Goal: Register for event/course

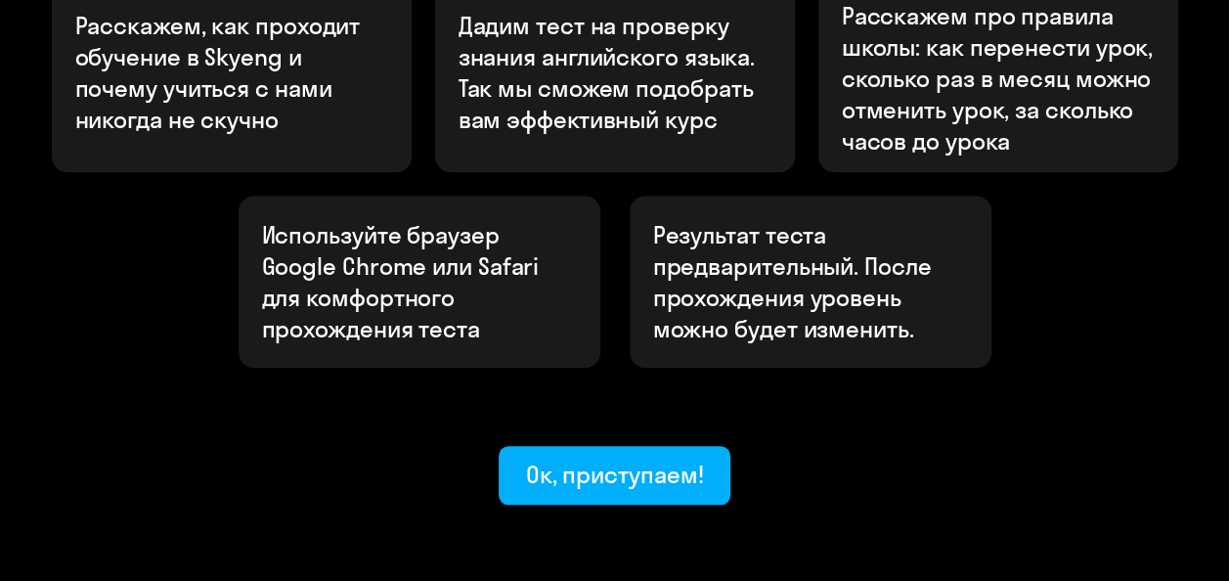
scroll to position [782, 0]
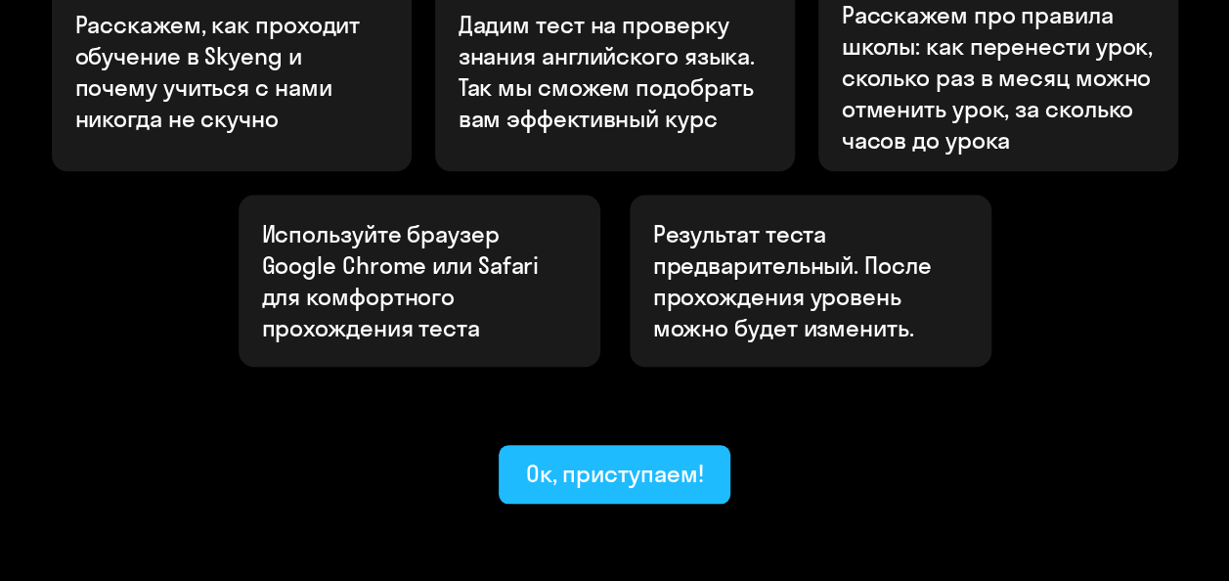
click at [635, 458] on div "Ок, приступаем!" at bounding box center [615, 473] width 178 height 31
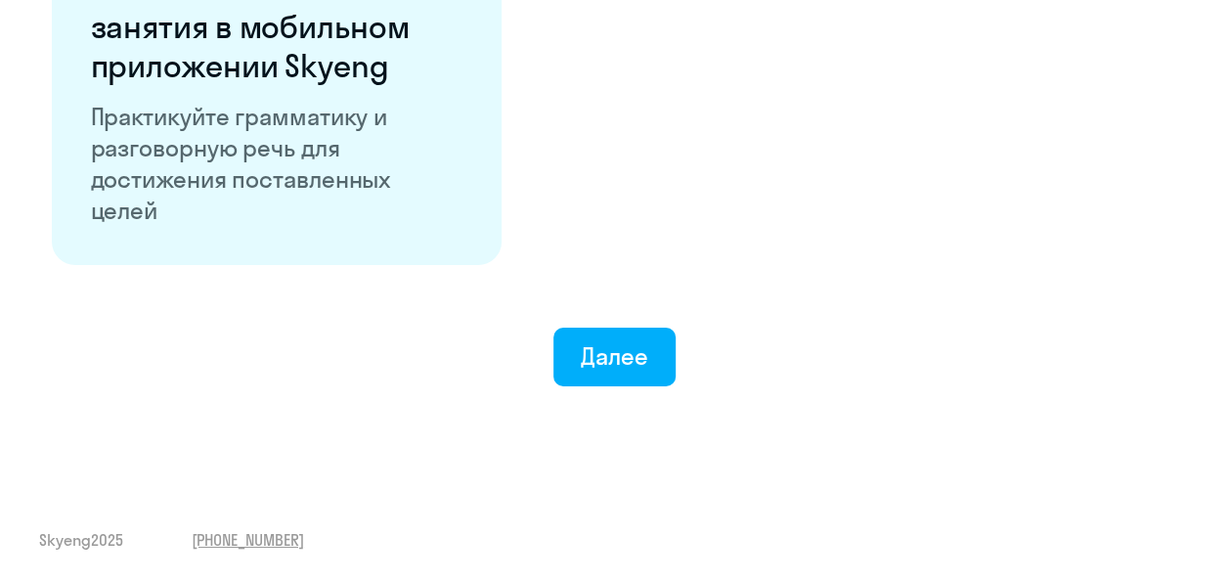
scroll to position [3951, 0]
click at [629, 362] on div "Далее" at bounding box center [614, 355] width 67 height 31
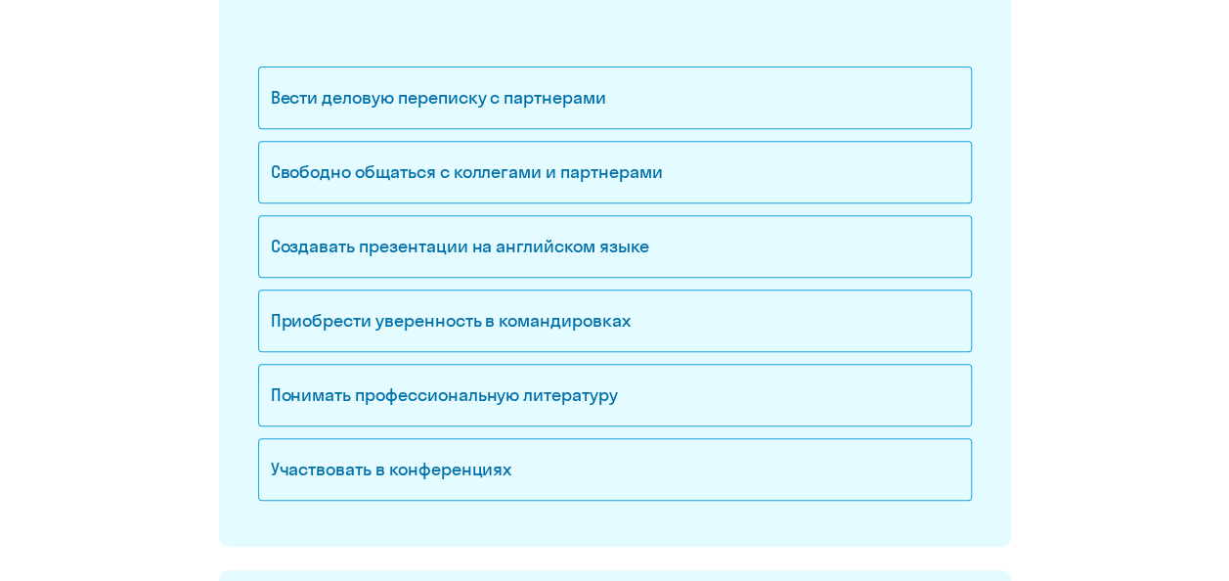
scroll to position [391, 0]
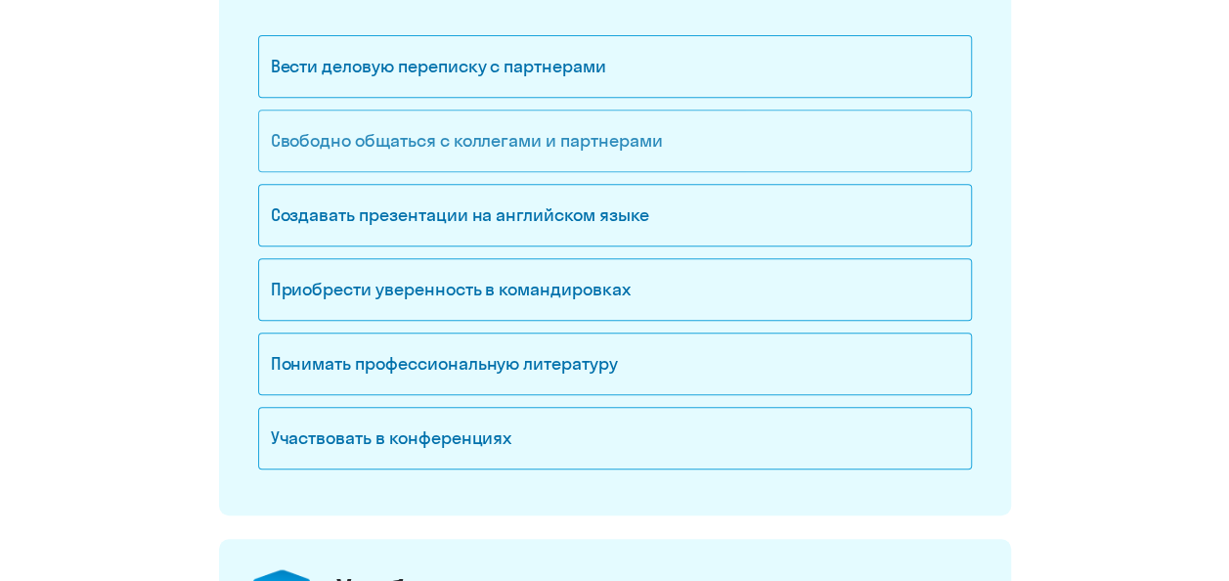
click at [616, 137] on div "Свободно общаться с коллегами и партнерами" at bounding box center [615, 140] width 714 height 63
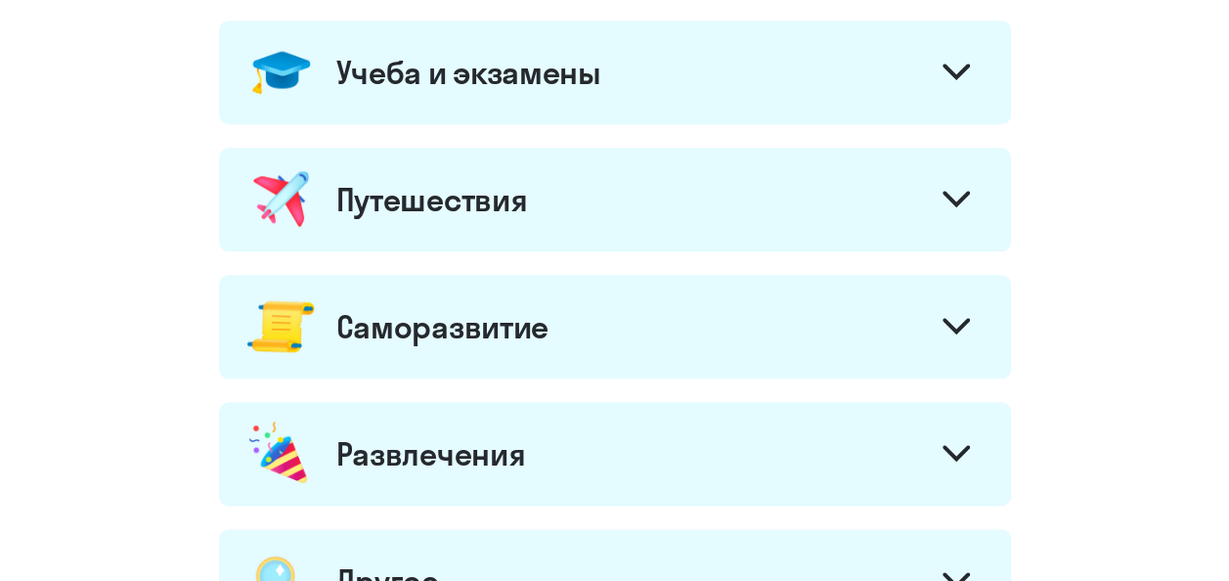
scroll to position [880, 0]
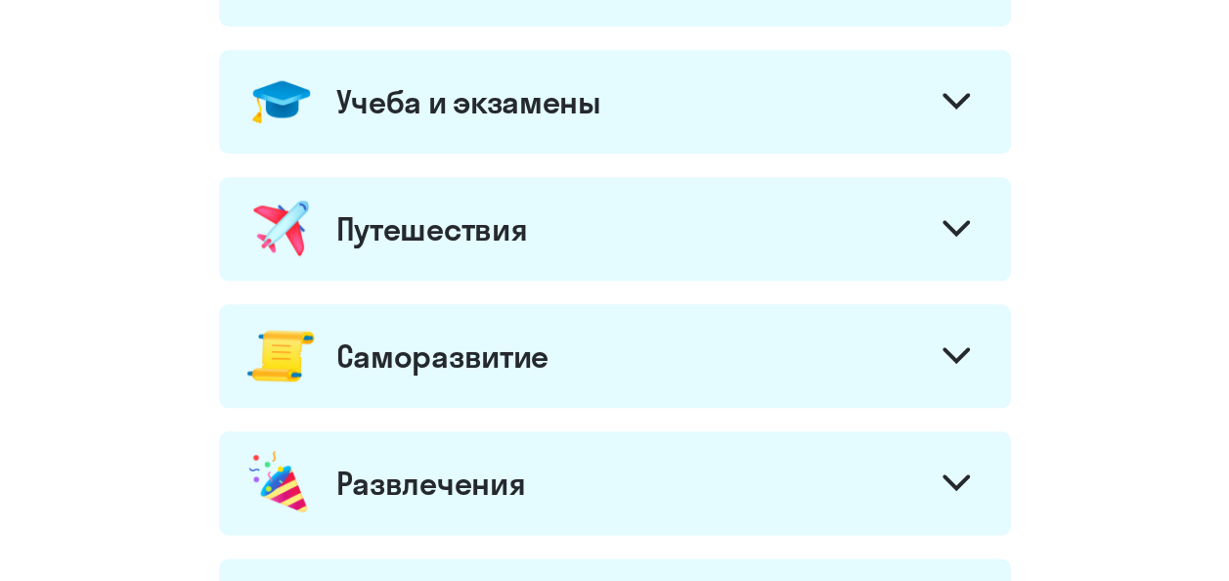
click at [953, 104] on icon at bounding box center [955, 101] width 27 height 17
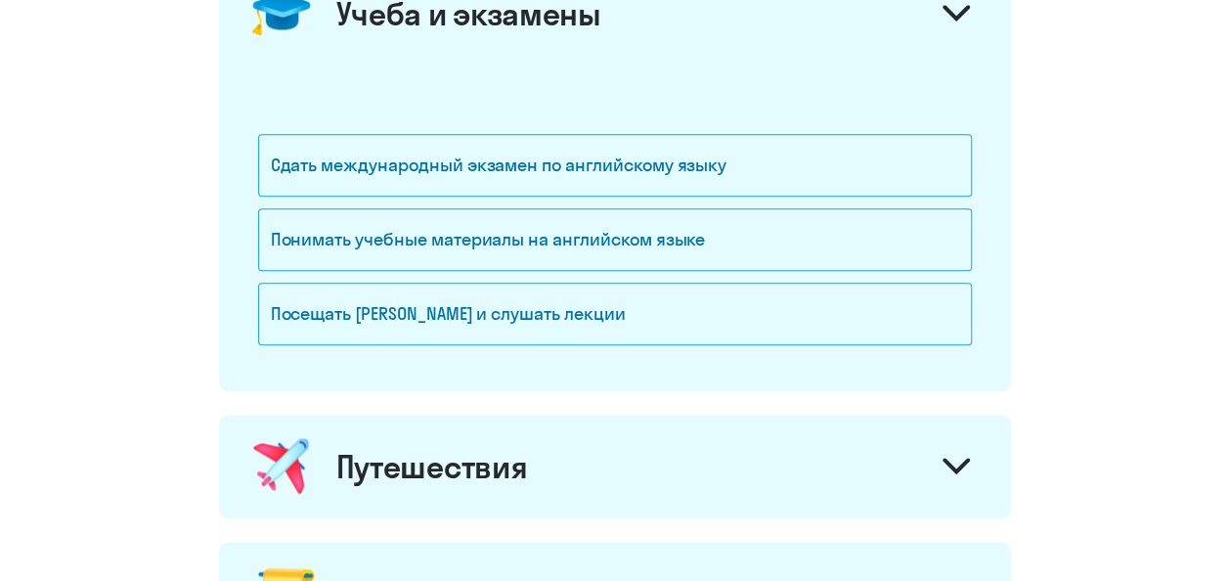
scroll to position [978, 0]
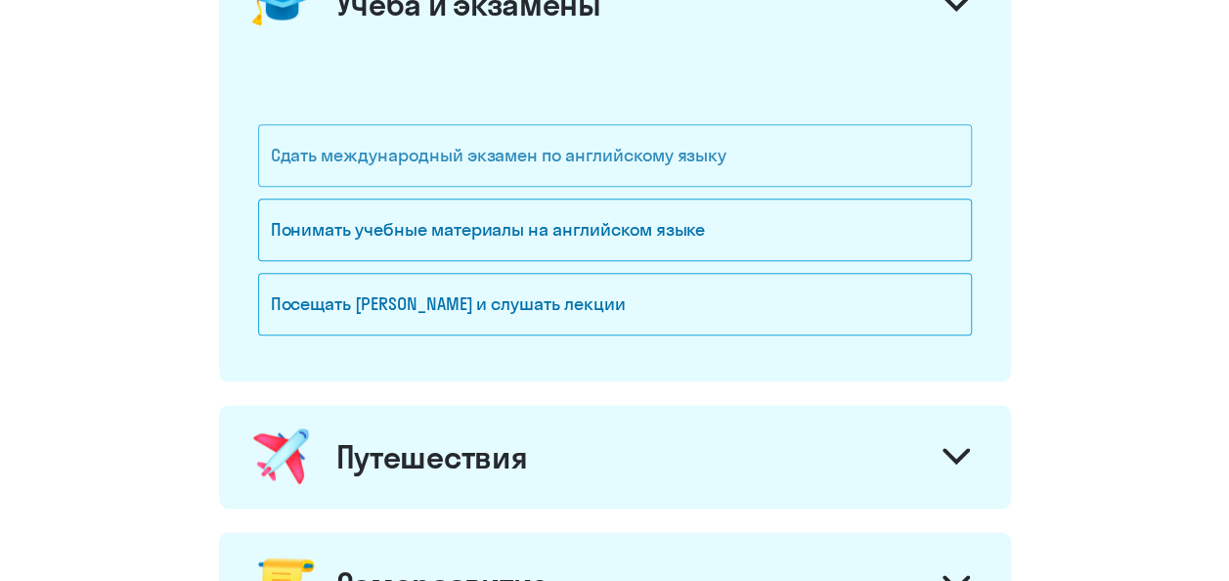
click at [692, 171] on div "Сдать международный экзамен по английскому языку" at bounding box center [615, 155] width 714 height 63
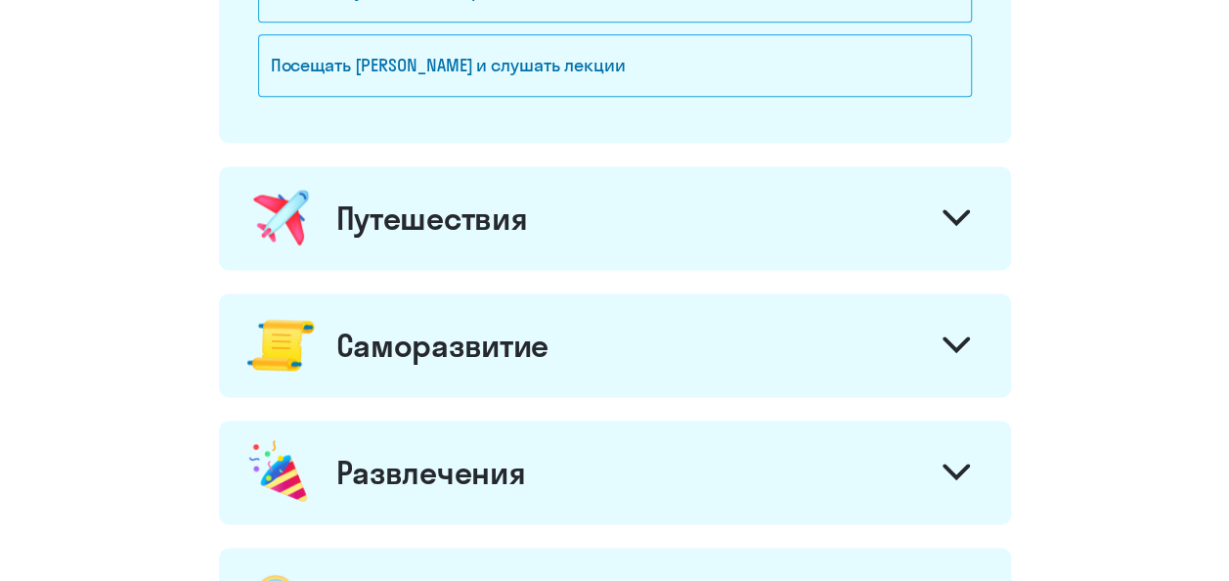
scroll to position [1271, 0]
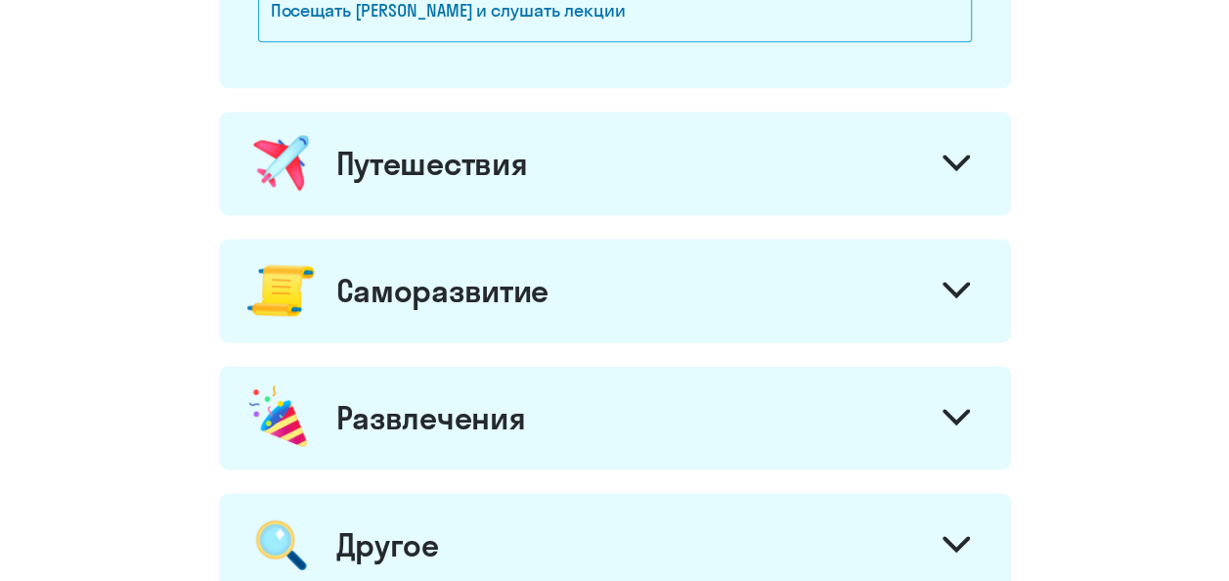
click at [936, 165] on div at bounding box center [956, 165] width 47 height 47
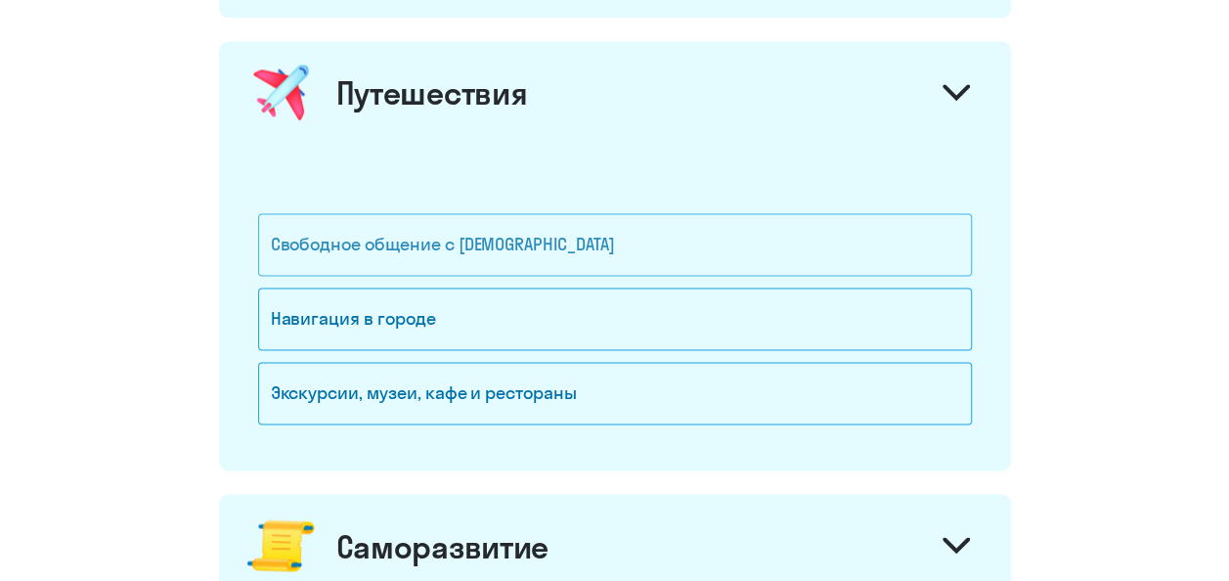
scroll to position [1466, 0]
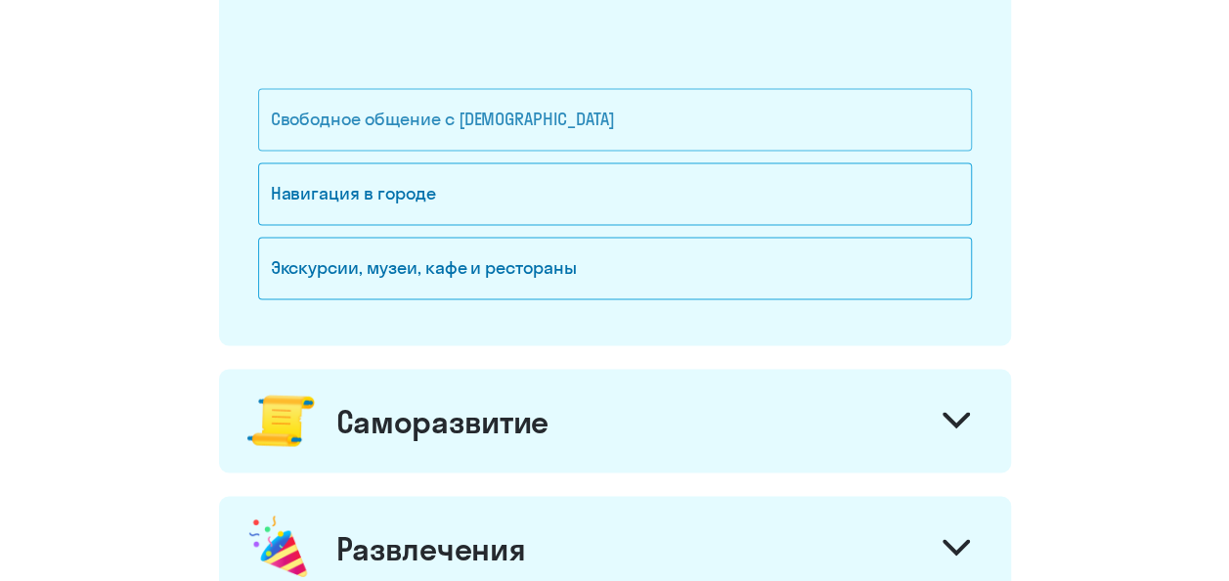
click at [576, 131] on div "Свободное общение с [DEMOGRAPHIC_DATA]" at bounding box center [615, 119] width 714 height 63
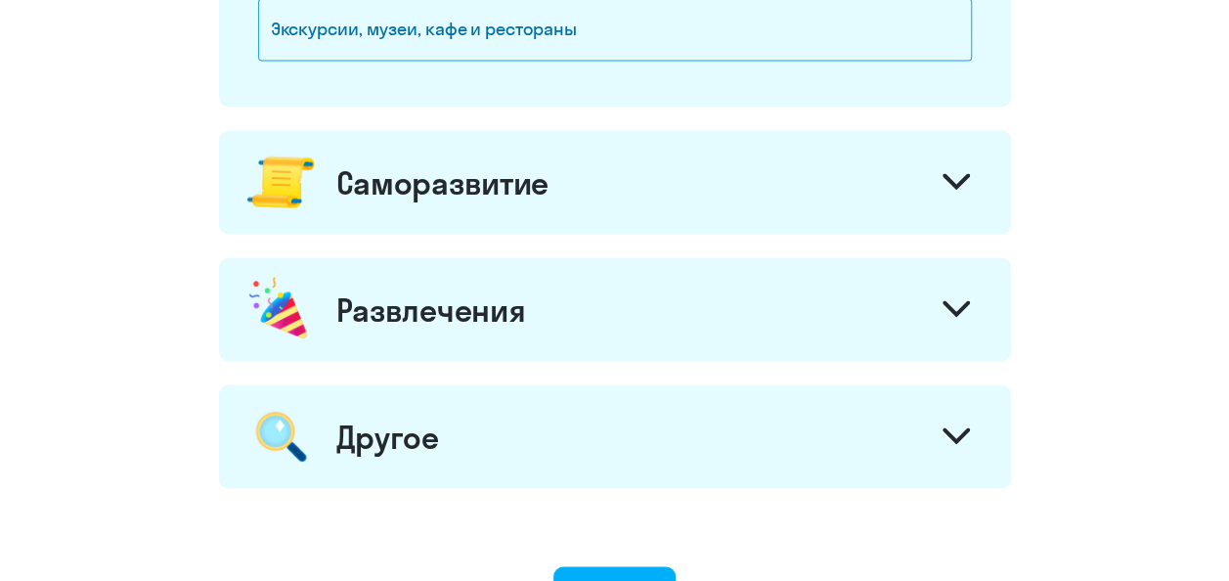
scroll to position [1760, 0]
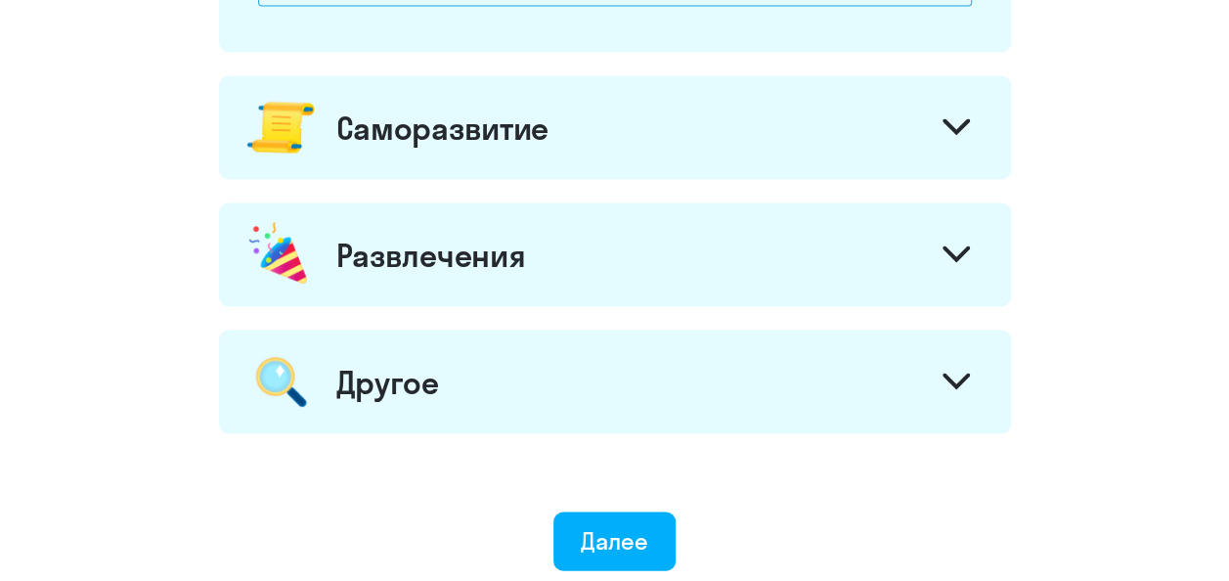
click at [960, 130] on svg-icon at bounding box center [955, 129] width 27 height 22
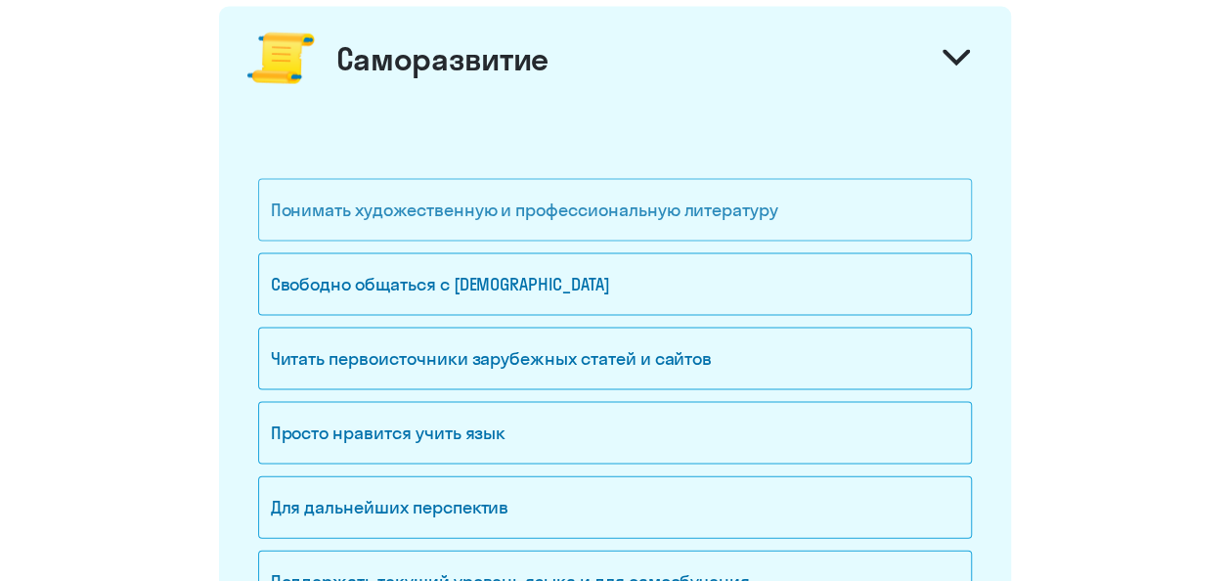
scroll to position [1955, 0]
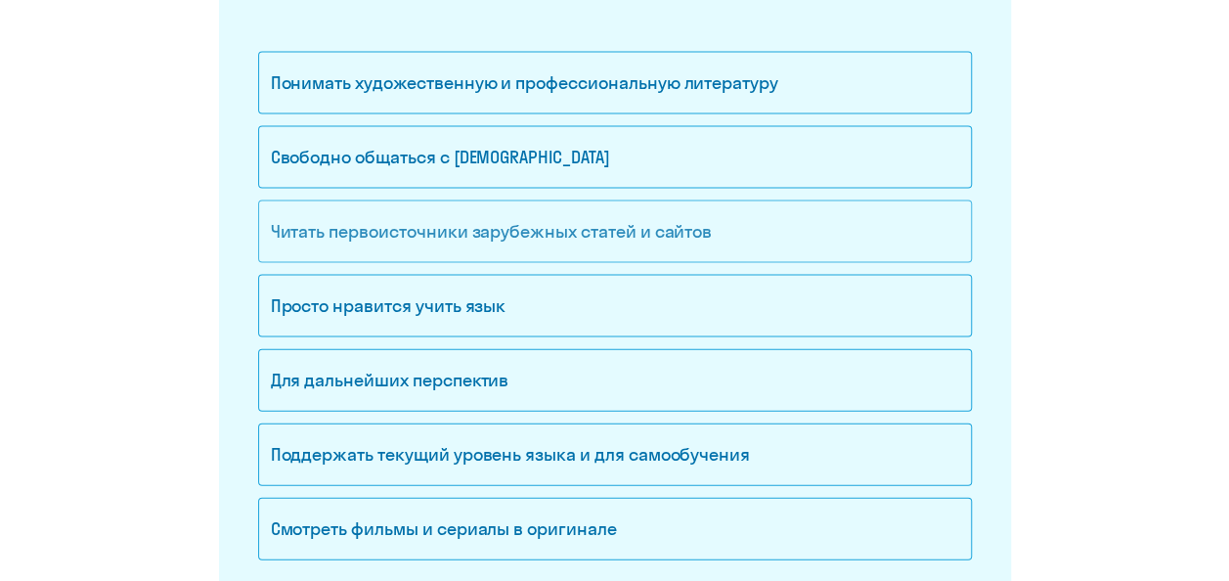
click at [693, 236] on div "Читать первоисточники зарубежных статей и сайтов" at bounding box center [615, 231] width 714 height 63
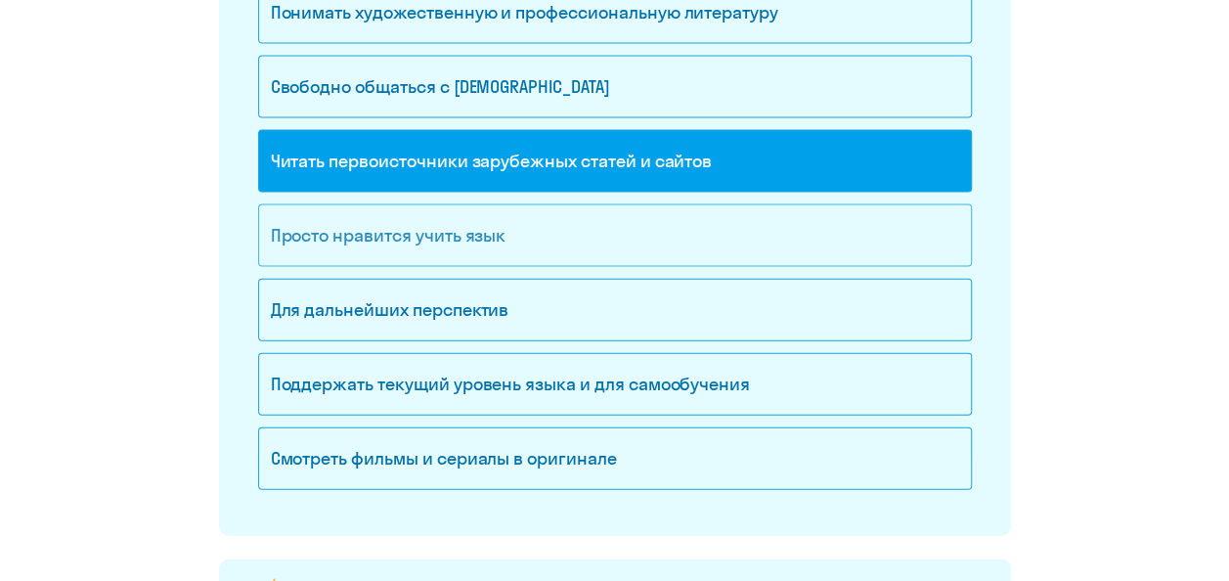
scroll to position [2053, 0]
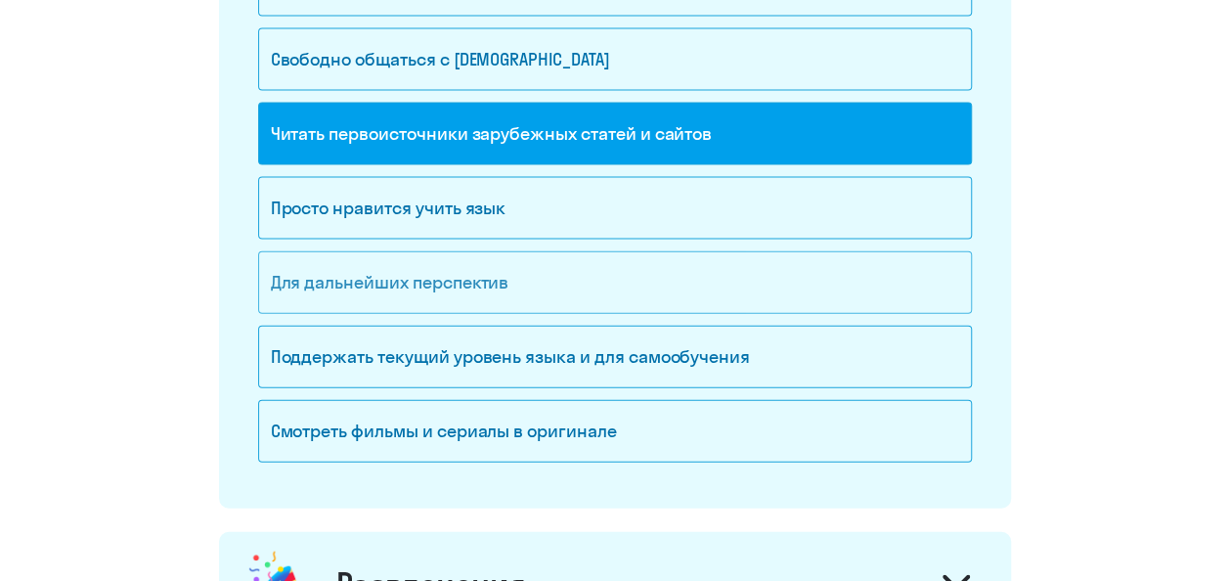
click at [666, 260] on div "Для дальнейших перспектив" at bounding box center [615, 282] width 714 height 63
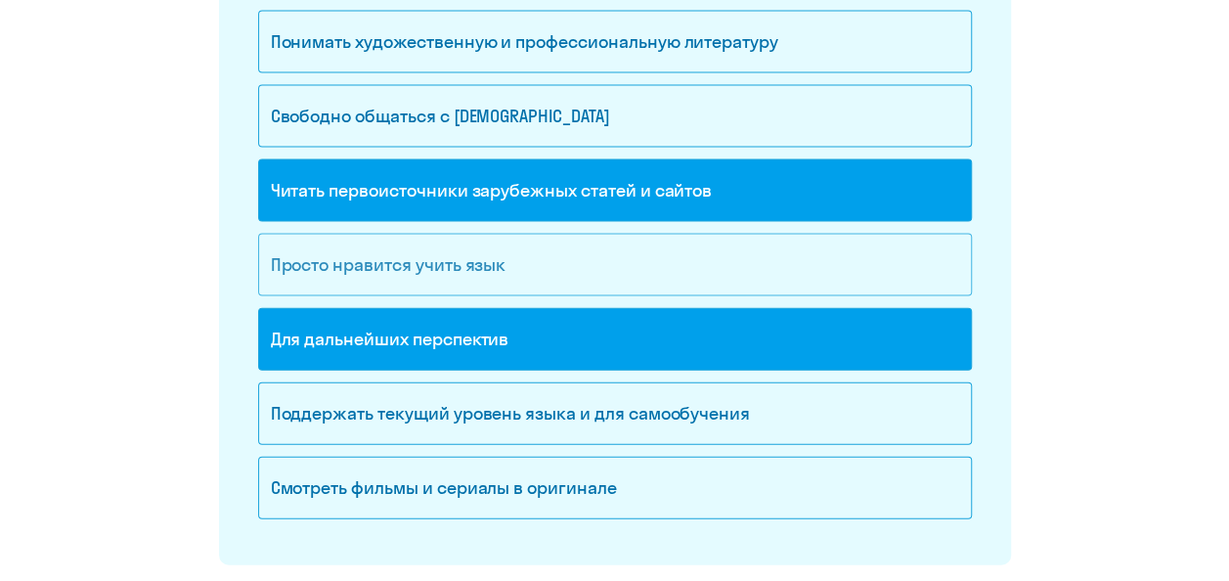
scroll to position [1955, 0]
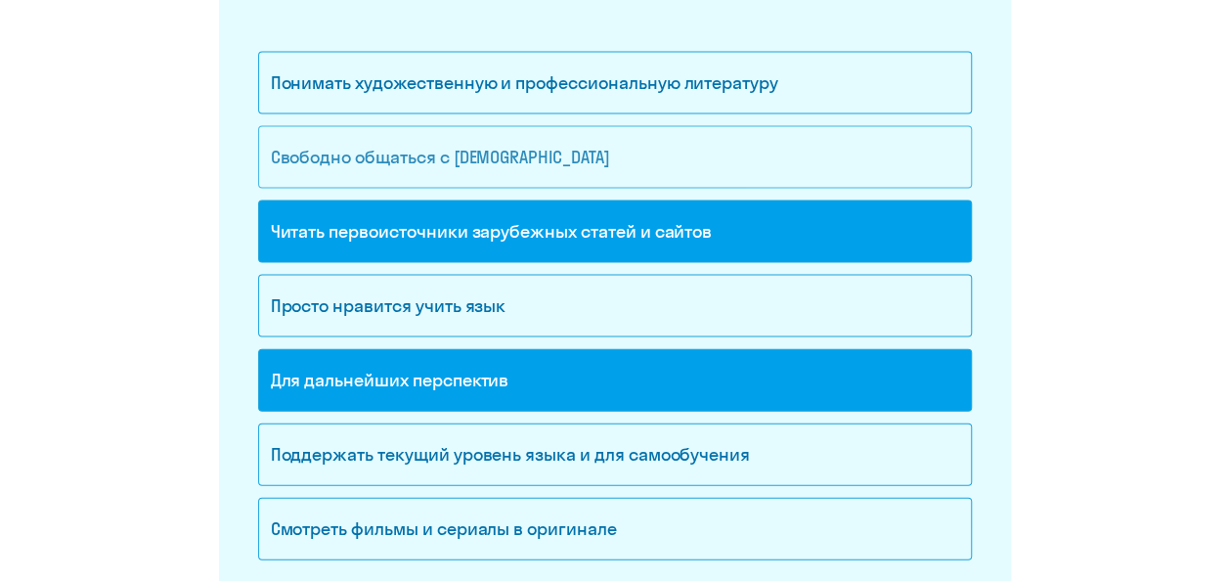
click at [618, 148] on div "Свободно общаться с [DEMOGRAPHIC_DATA]" at bounding box center [615, 157] width 714 height 63
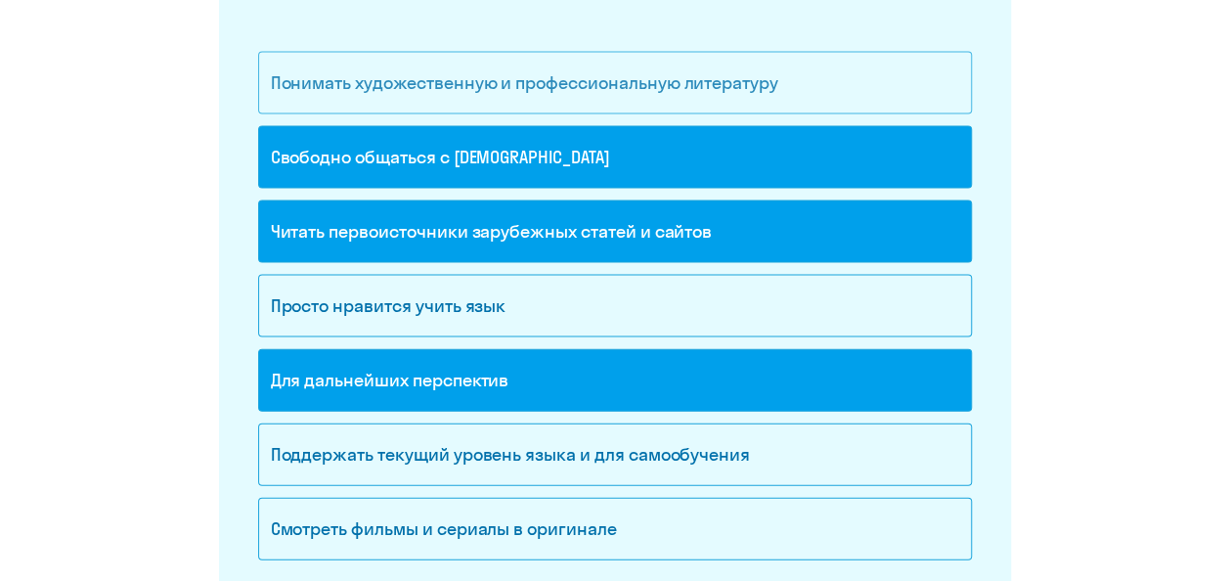
click at [607, 96] on div "Понимать художественную и профессиональную литературу" at bounding box center [615, 83] width 714 height 63
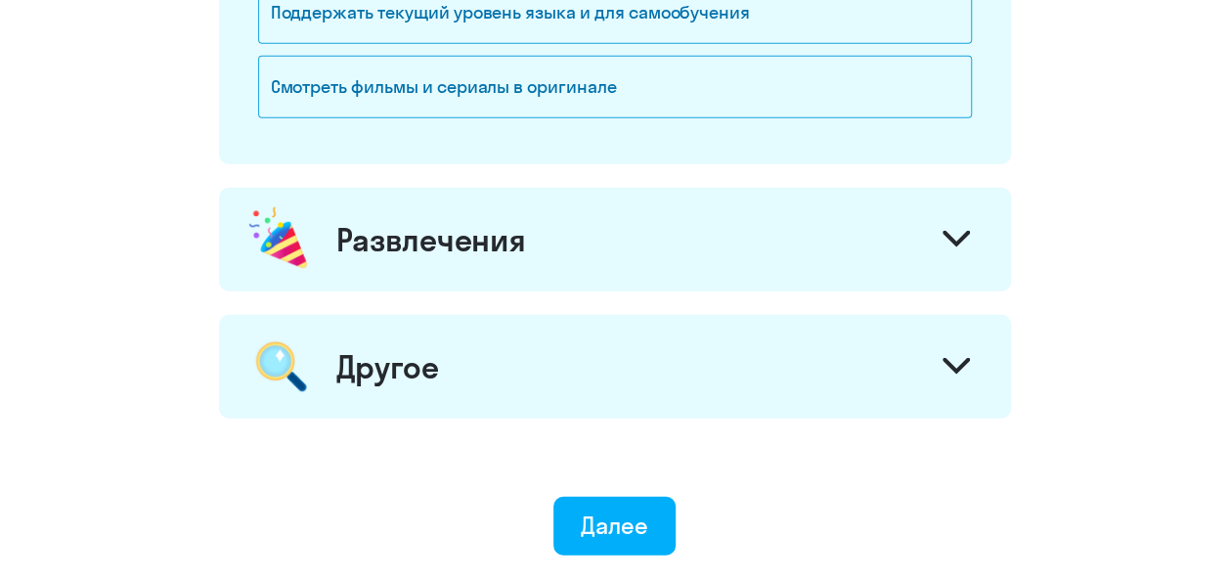
scroll to position [2444, 0]
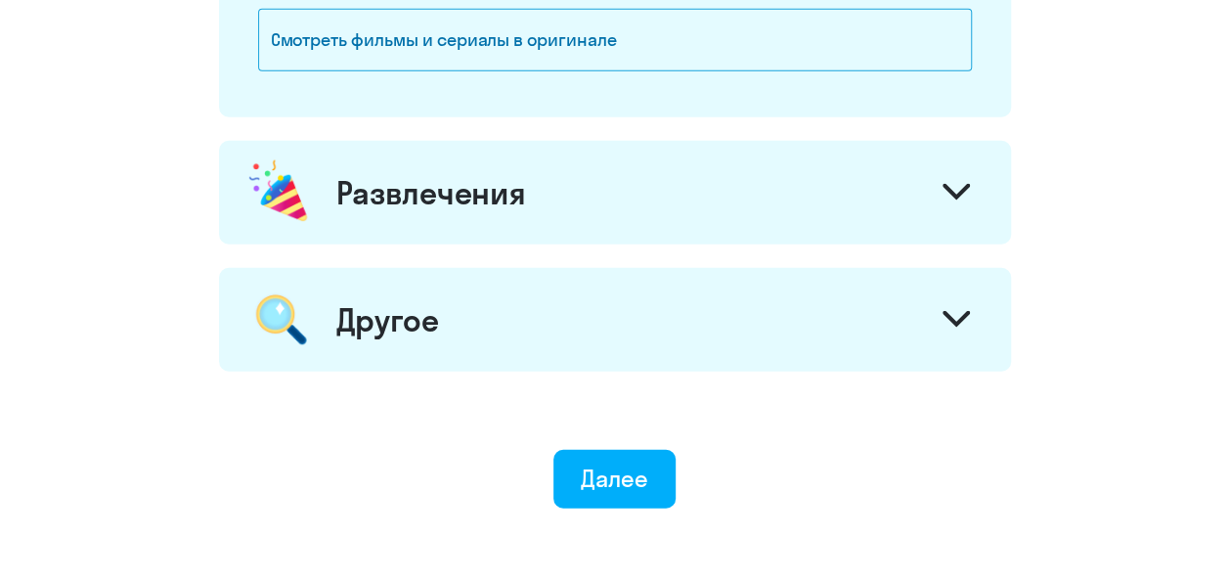
click at [966, 184] on icon at bounding box center [955, 192] width 27 height 17
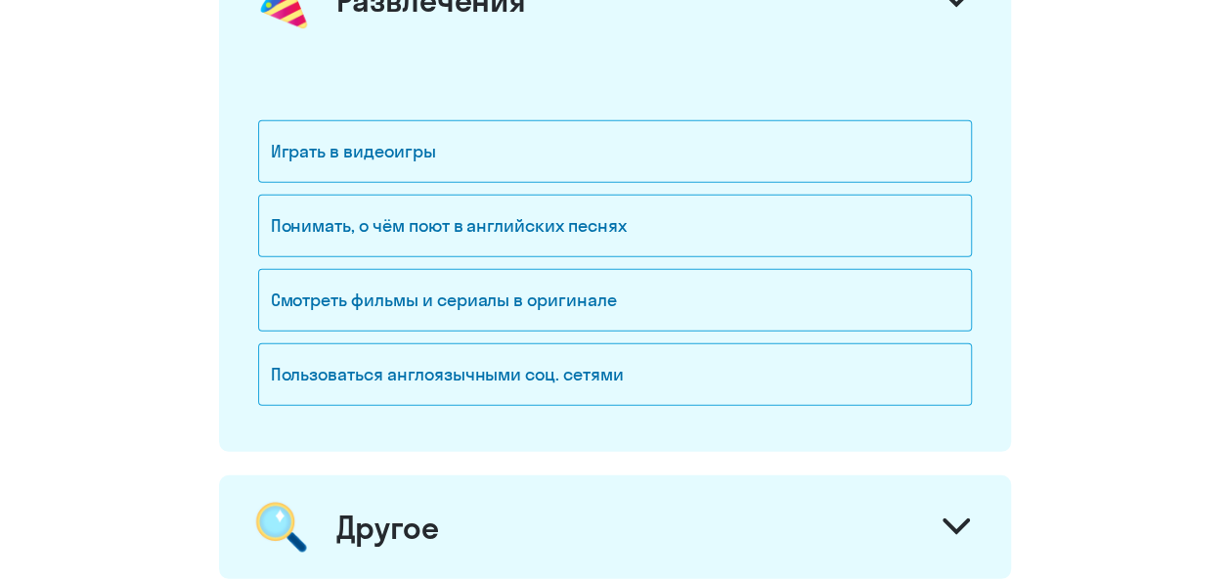
scroll to position [2640, 0]
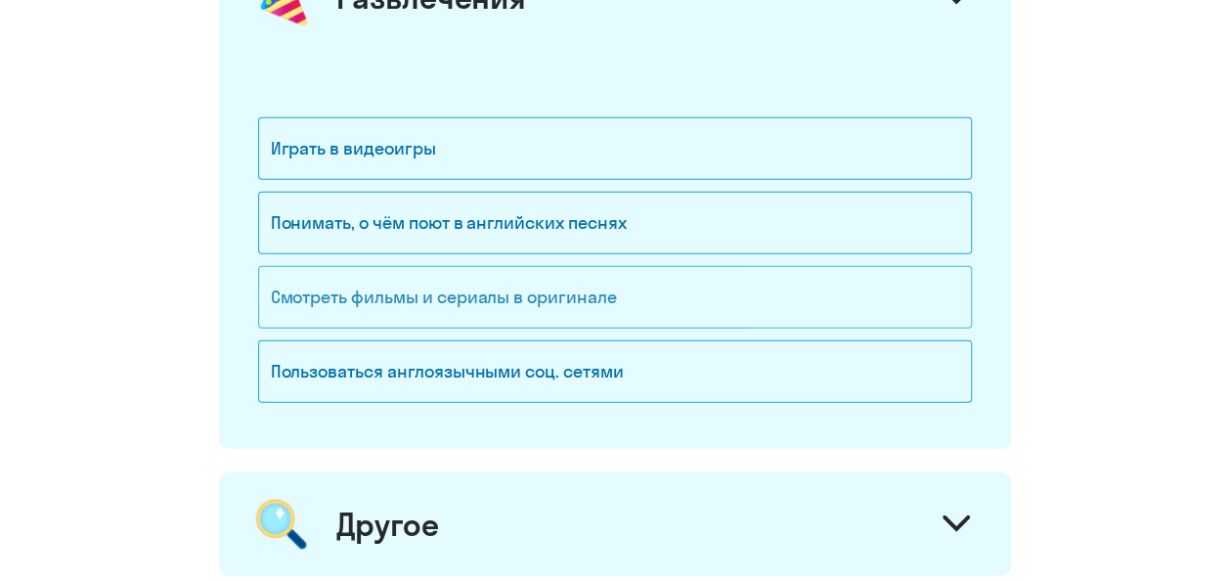
click at [717, 280] on div "Смотреть фильмы и сериалы в оригинале" at bounding box center [615, 297] width 714 height 63
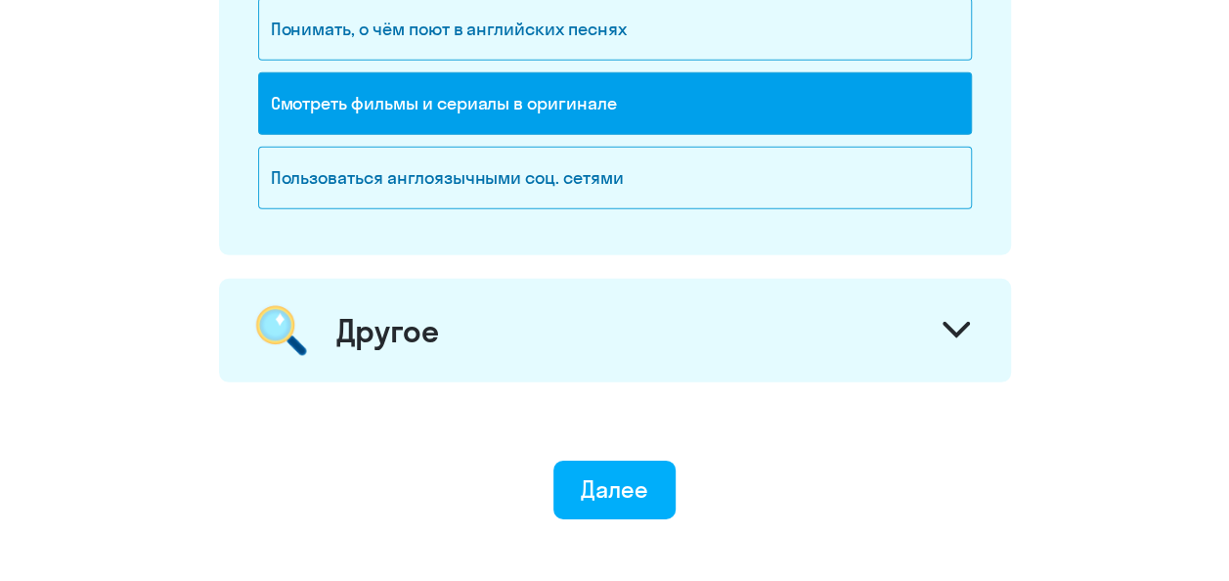
scroll to position [2943, 0]
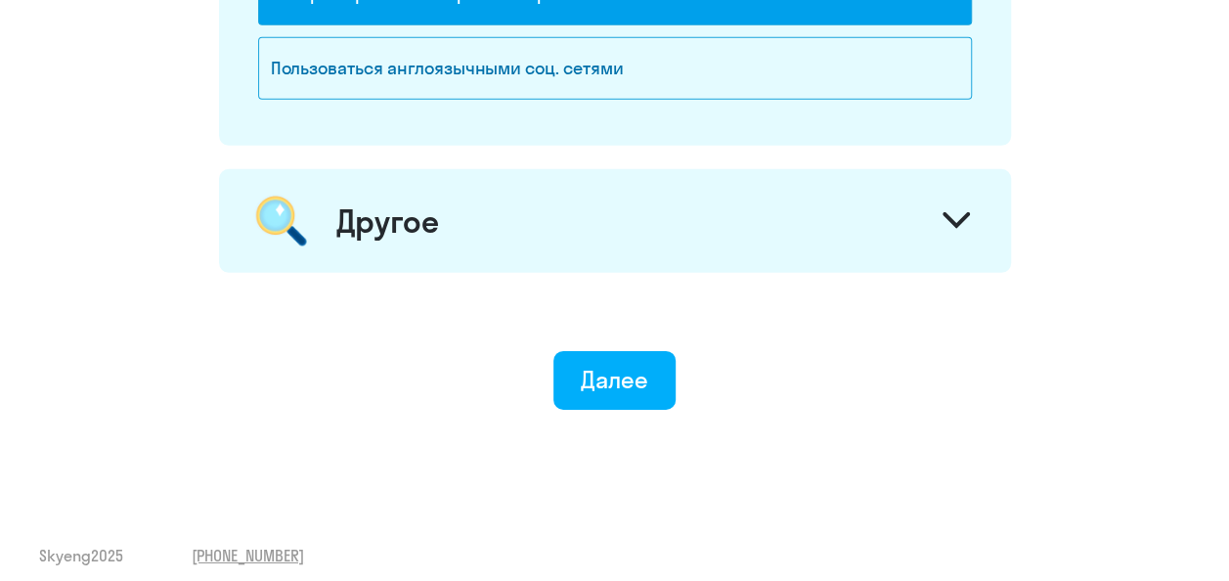
click at [942, 212] on icon at bounding box center [955, 220] width 27 height 17
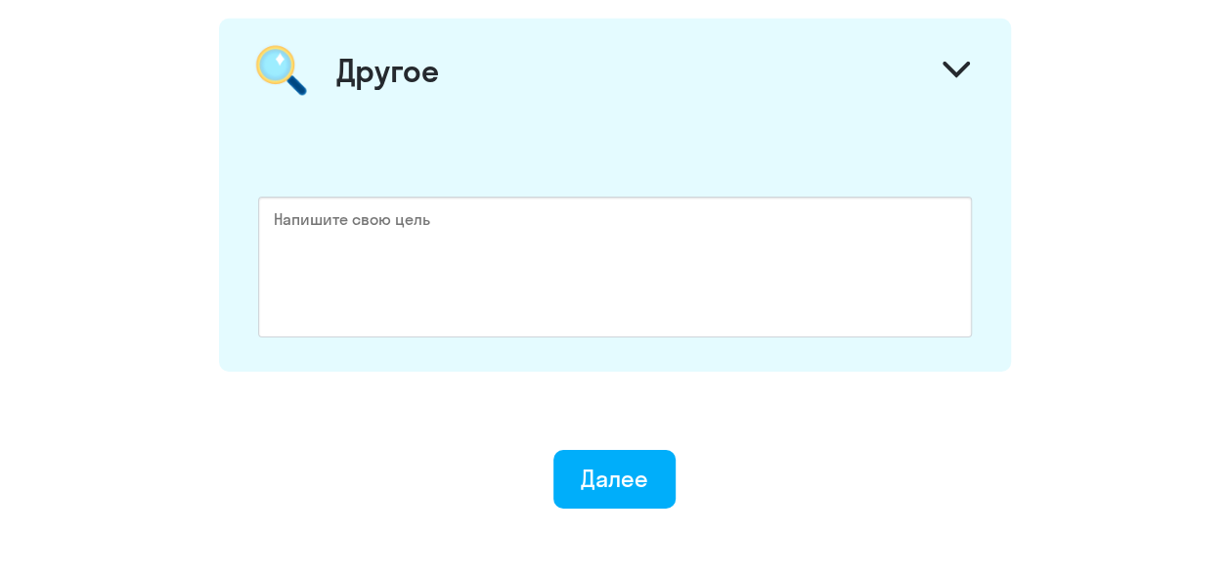
scroll to position [3138, 0]
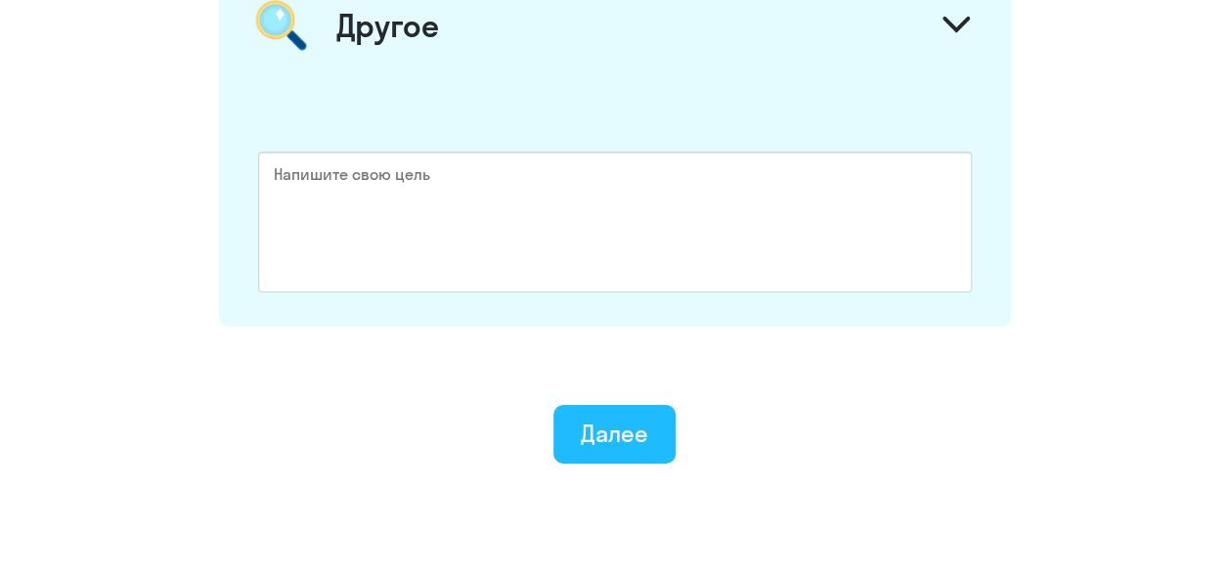
click at [660, 405] on button "Далее" at bounding box center [614, 434] width 122 height 59
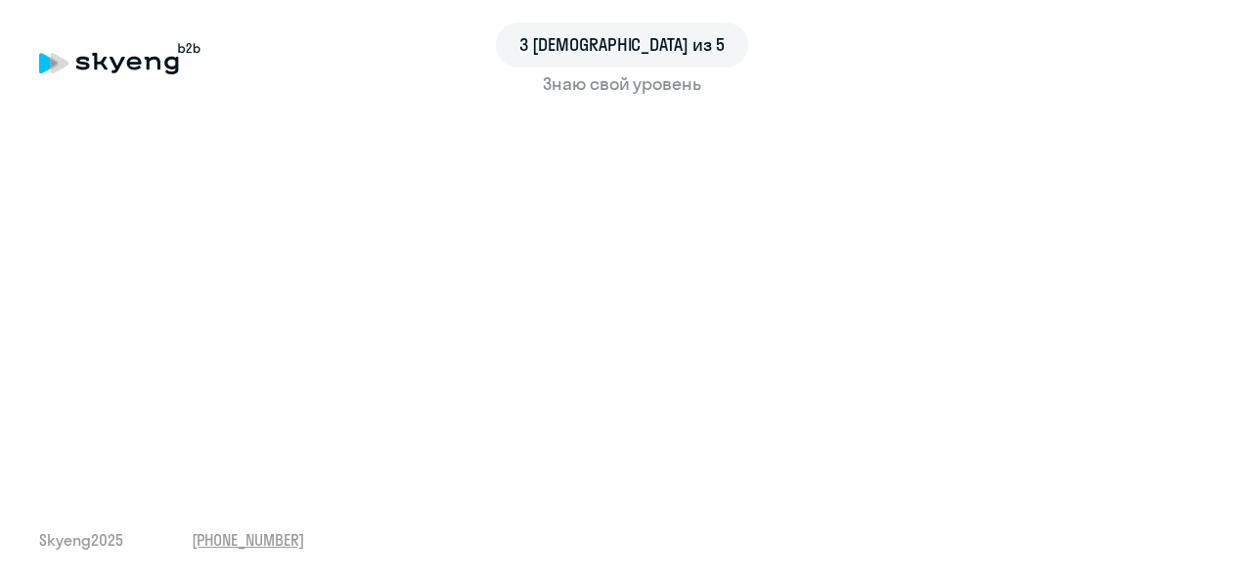
click at [571, 477] on div "3 шаг из 5 Знаю свой уровень Skyeng 2025 [PHONE_NUMBER]" at bounding box center [622, 290] width 1244 height 581
click at [609, 474] on div "3 шаг из 5 Знаю свой уровень Skyeng 2025 [PHONE_NUMBER]" at bounding box center [622, 290] width 1244 height 581
click at [507, 495] on div "3 шаг из 5 Знаю свой уровень Skyeng 2025 [PHONE_NUMBER]" at bounding box center [622, 290] width 1244 height 581
